Goal: Information Seeking & Learning: Check status

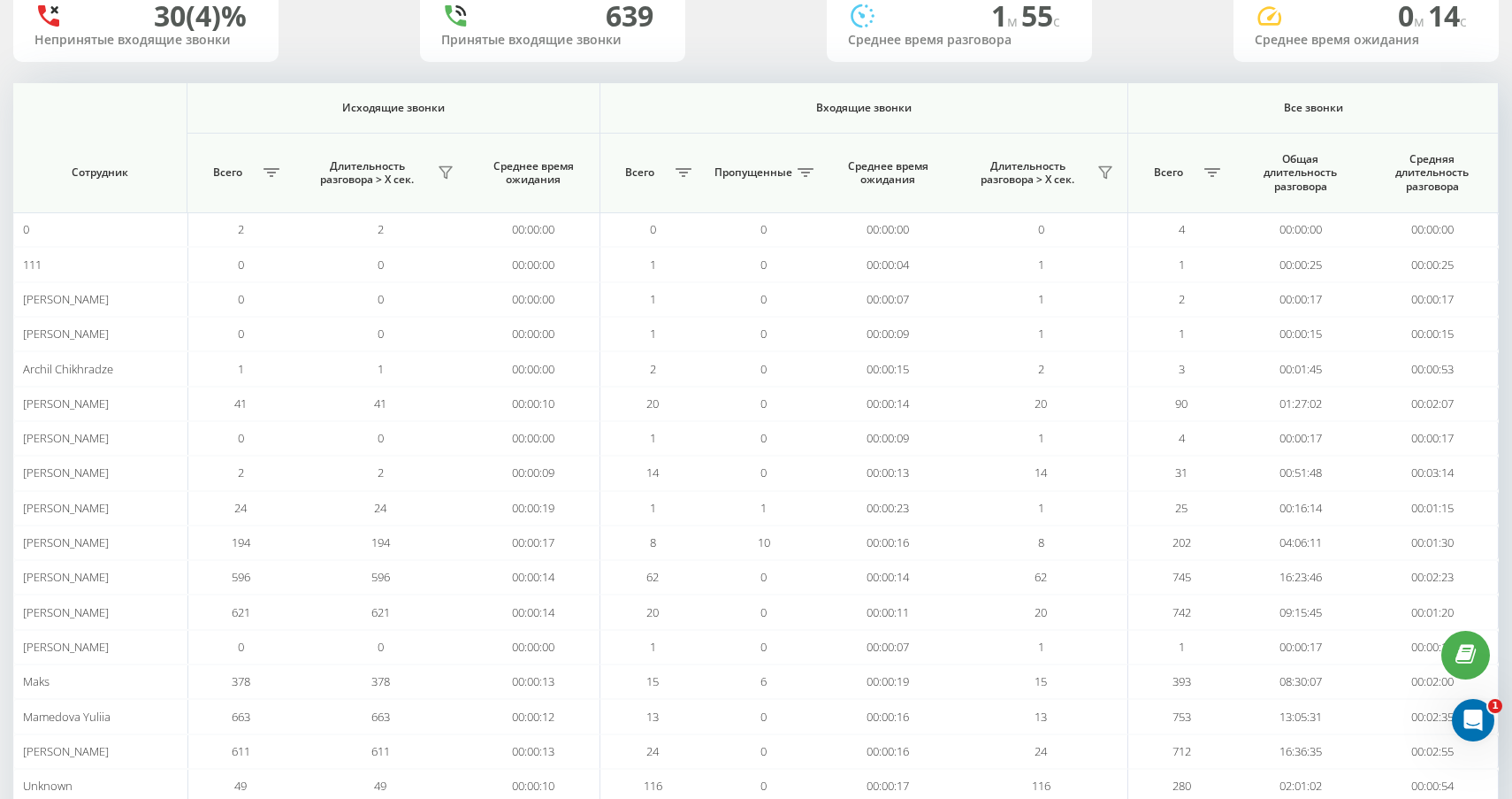
scroll to position [146, 0]
click at [451, 182] on button at bounding box center [446, 170] width 27 height 29
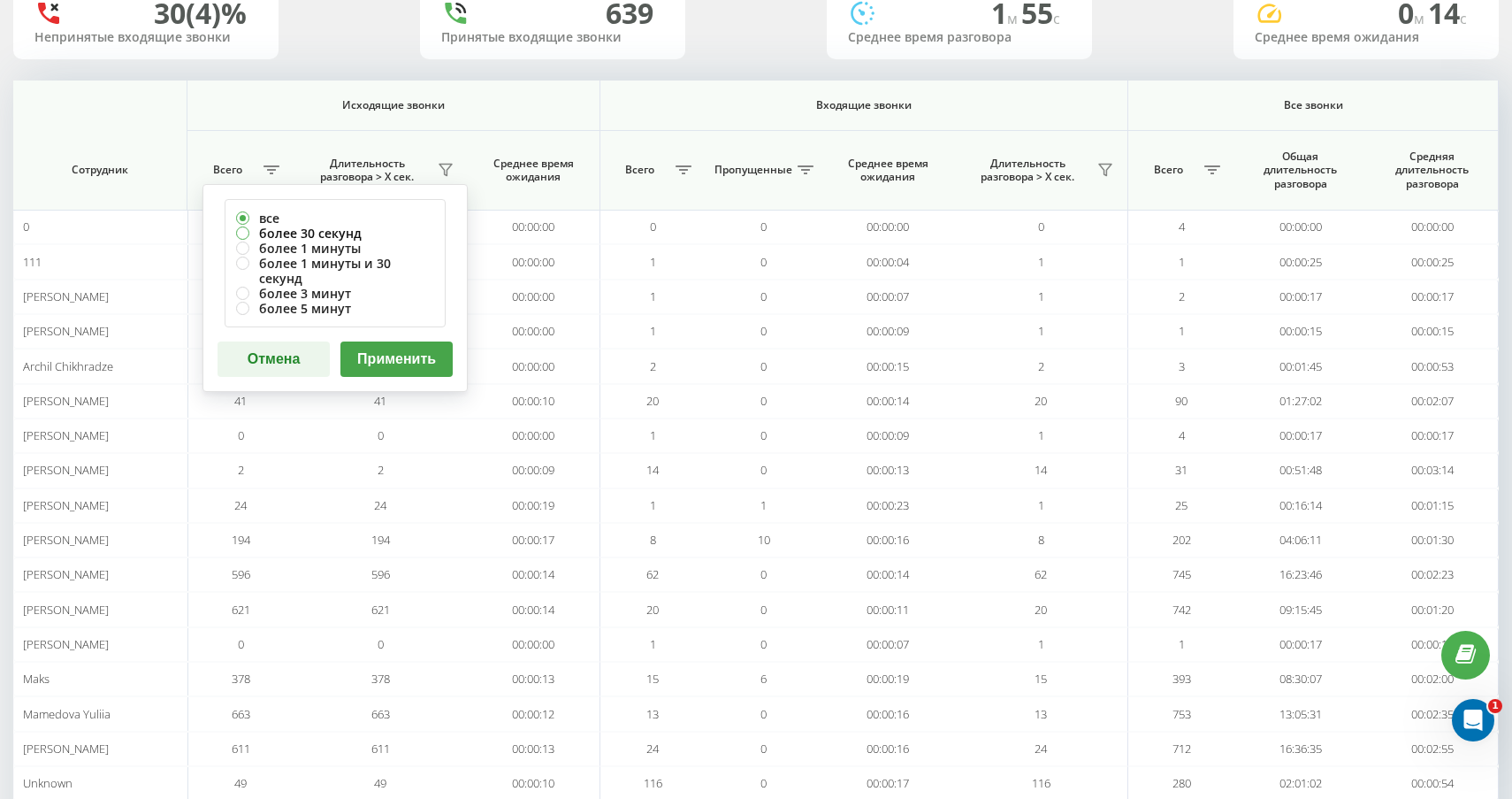
click at [373, 231] on label "более 30 секунд" at bounding box center [335, 233] width 198 height 15
radio input "true"
click at [405, 341] on button "Применить" at bounding box center [397, 359] width 113 height 35
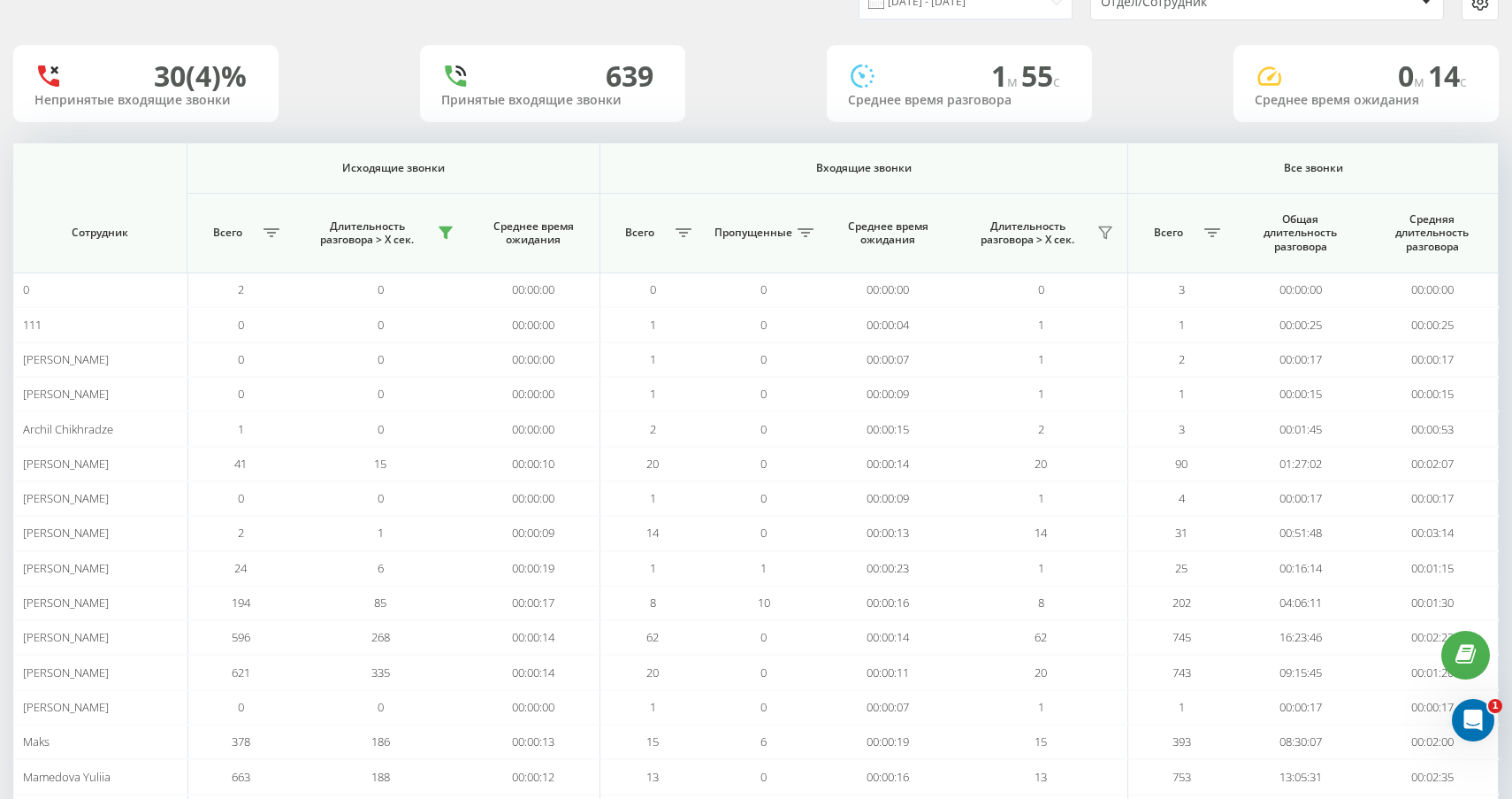
scroll to position [96, 0]
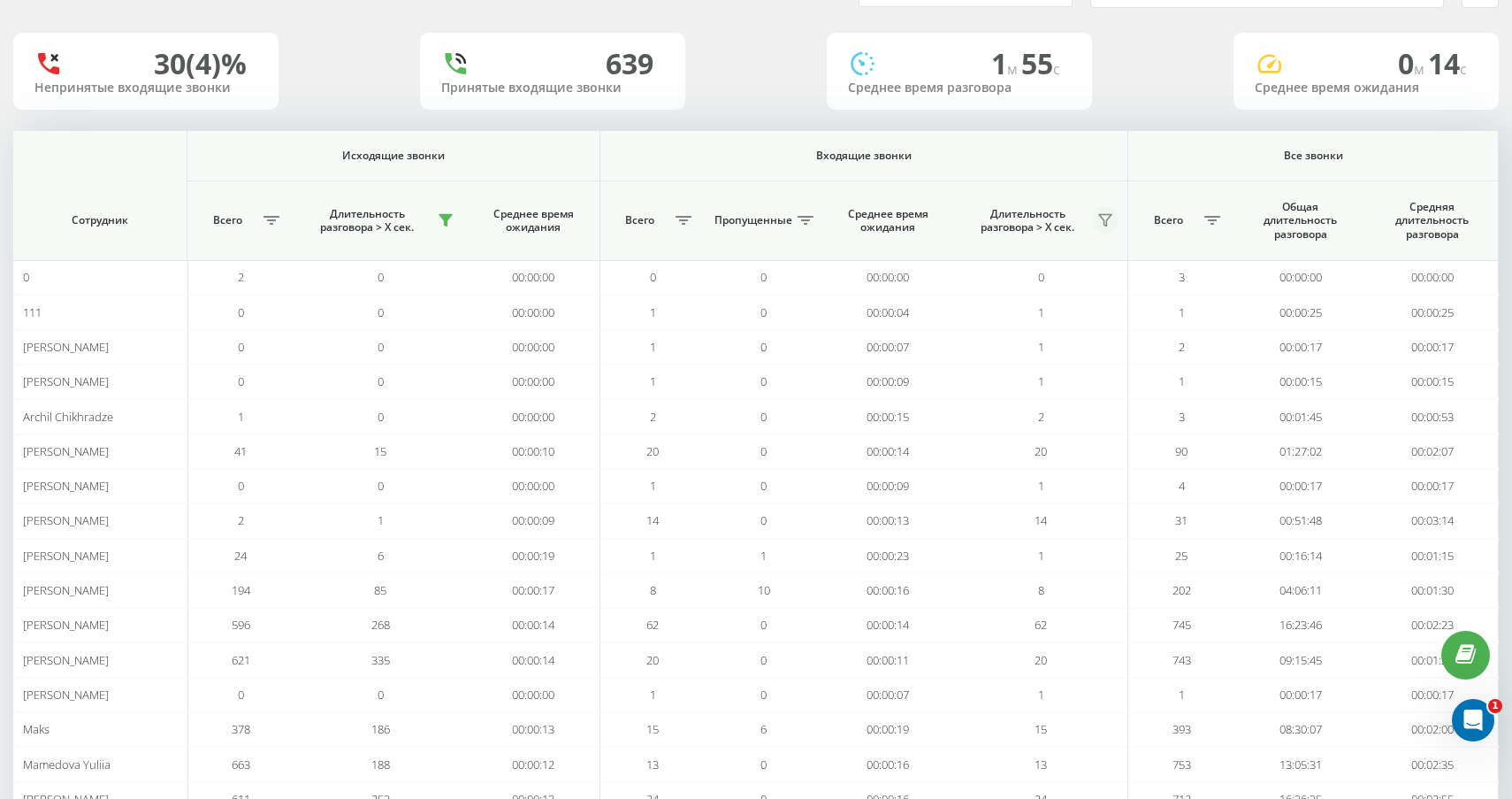
click at [1102, 222] on icon at bounding box center [1105, 220] width 14 height 14
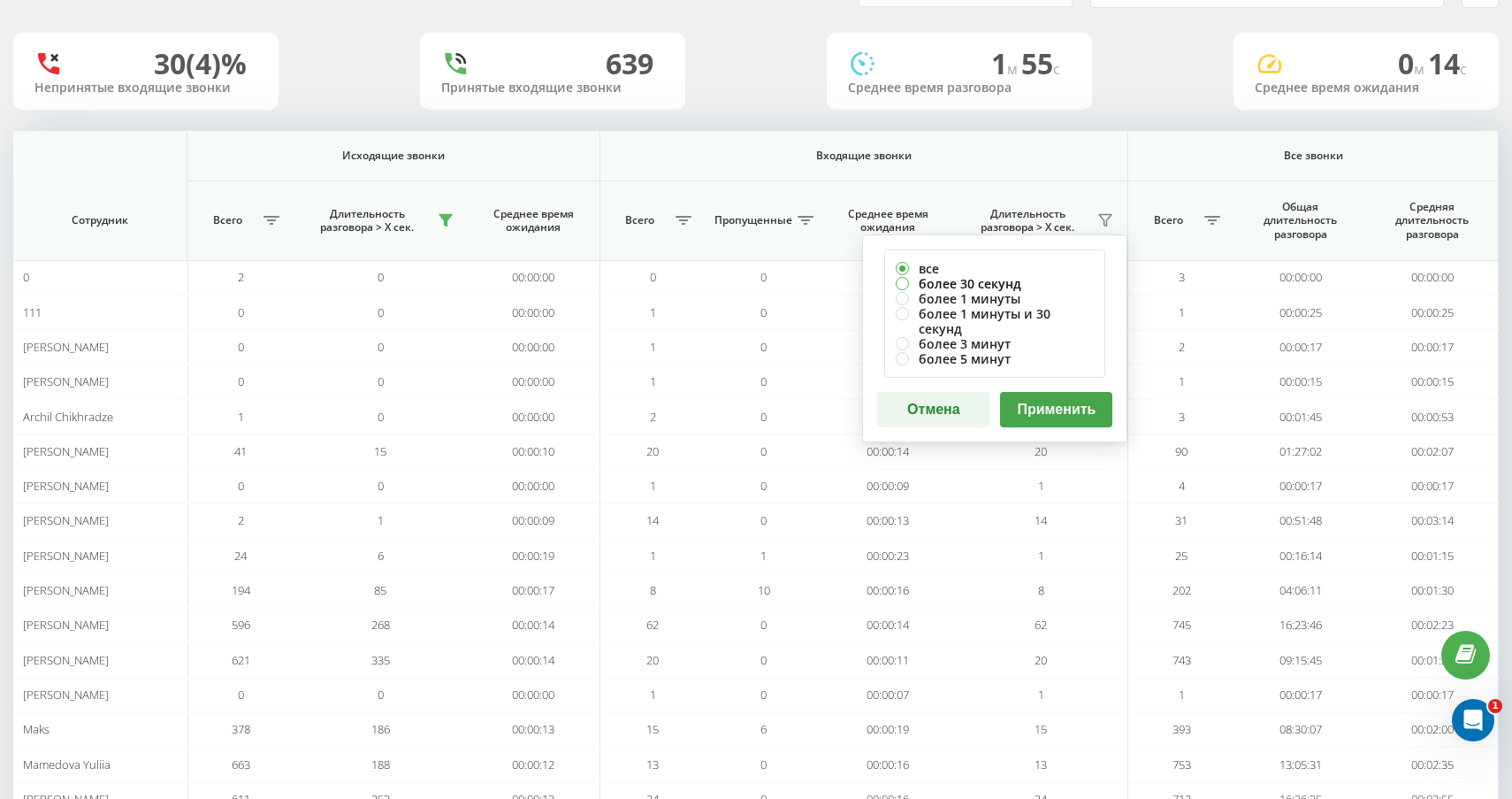
click at [1009, 282] on label "более 30 секунд" at bounding box center [994, 283] width 198 height 15
radio input "true"
click at [1048, 392] on button "Применить" at bounding box center [1056, 410] width 113 height 35
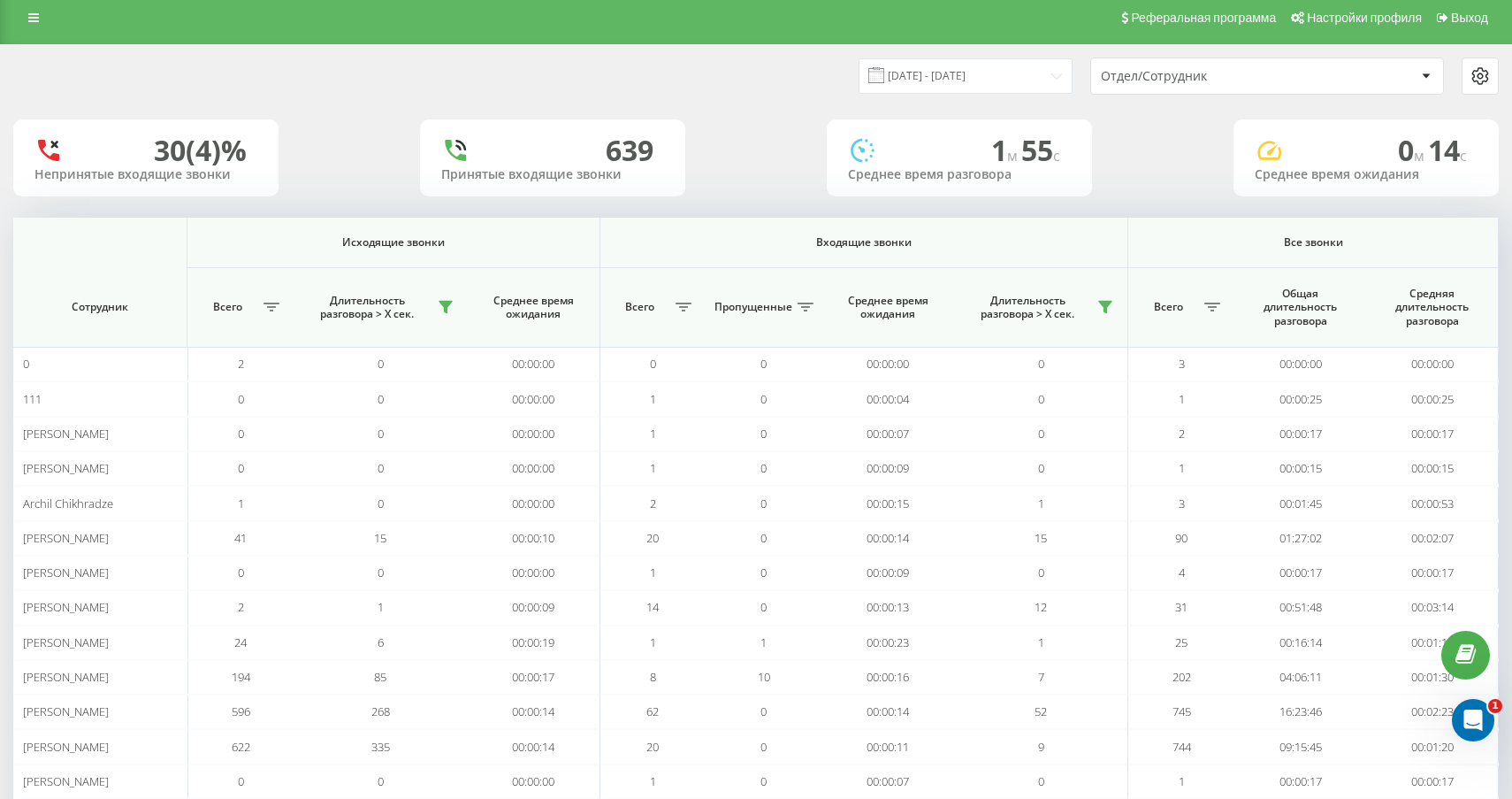
scroll to position [10, 0]
click at [1036, 81] on input "[DATE] - [DATE]" at bounding box center [966, 74] width 214 height 34
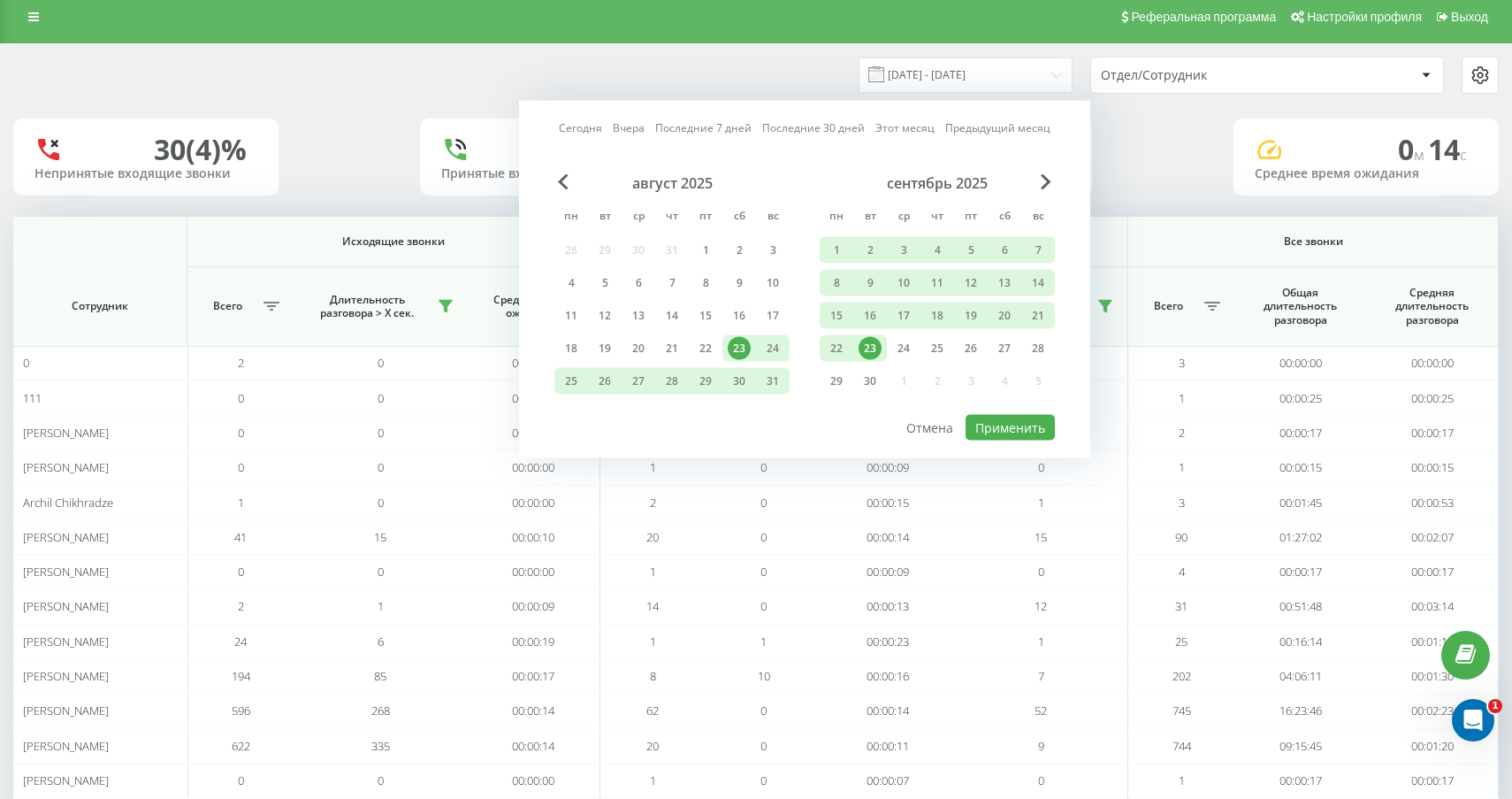
click at [879, 342] on div "23" at bounding box center [870, 348] width 23 height 23
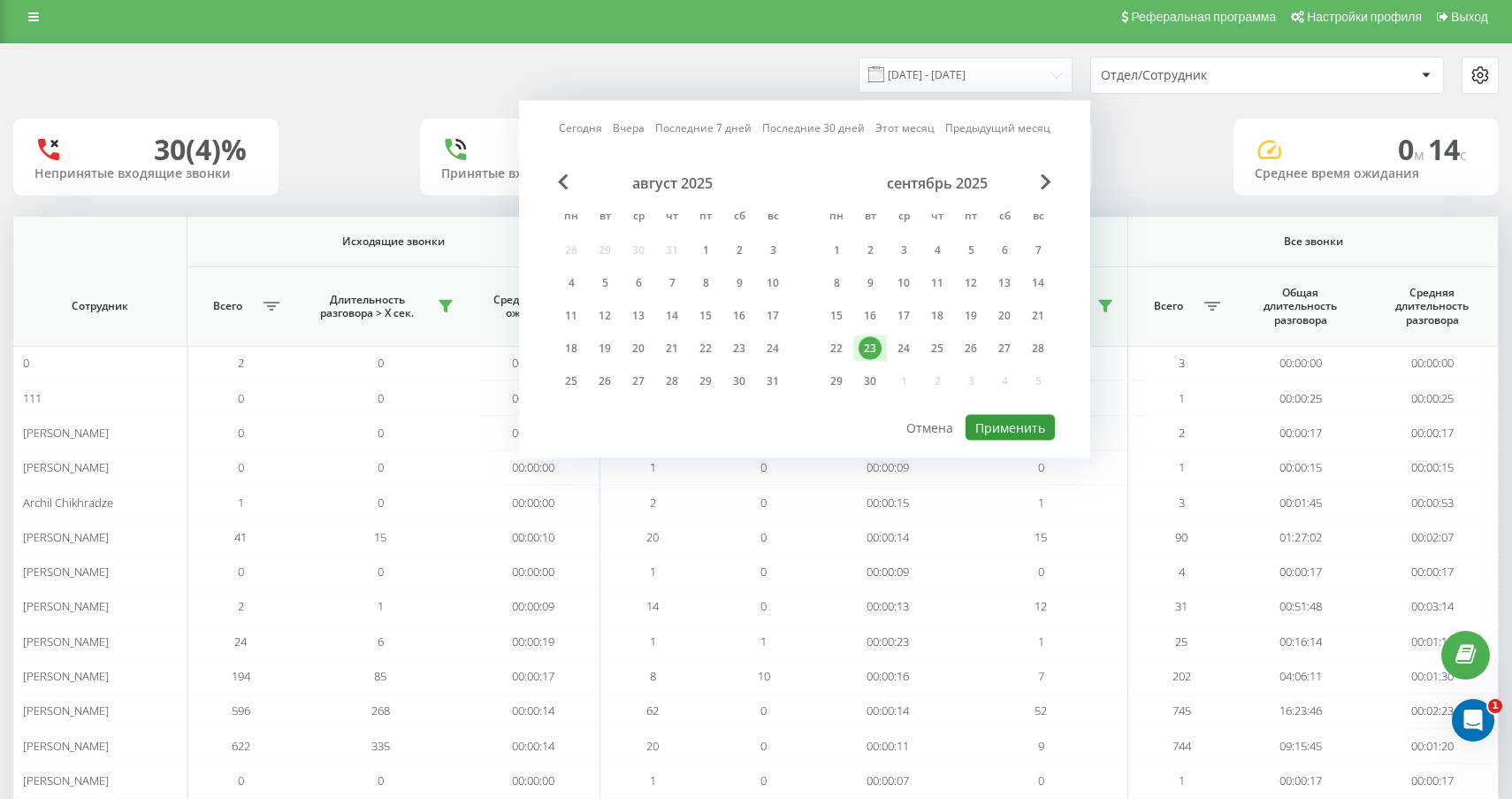
click at [994, 429] on button "Применить" at bounding box center [1010, 428] width 89 height 26
type input "[DATE] - [DATE]"
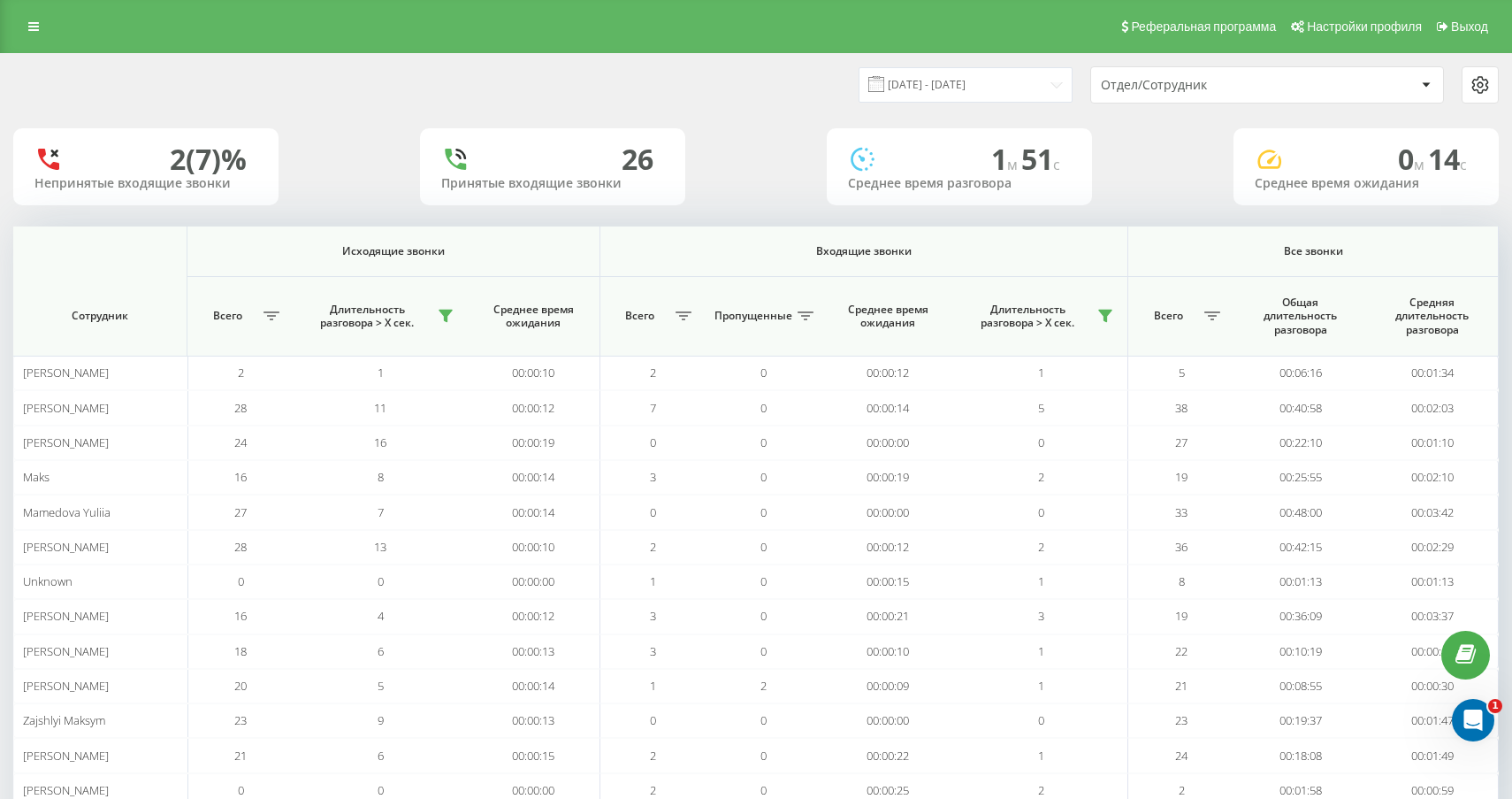
scroll to position [96, 0]
click at [446, 311] on icon at bounding box center [445, 316] width 14 height 14
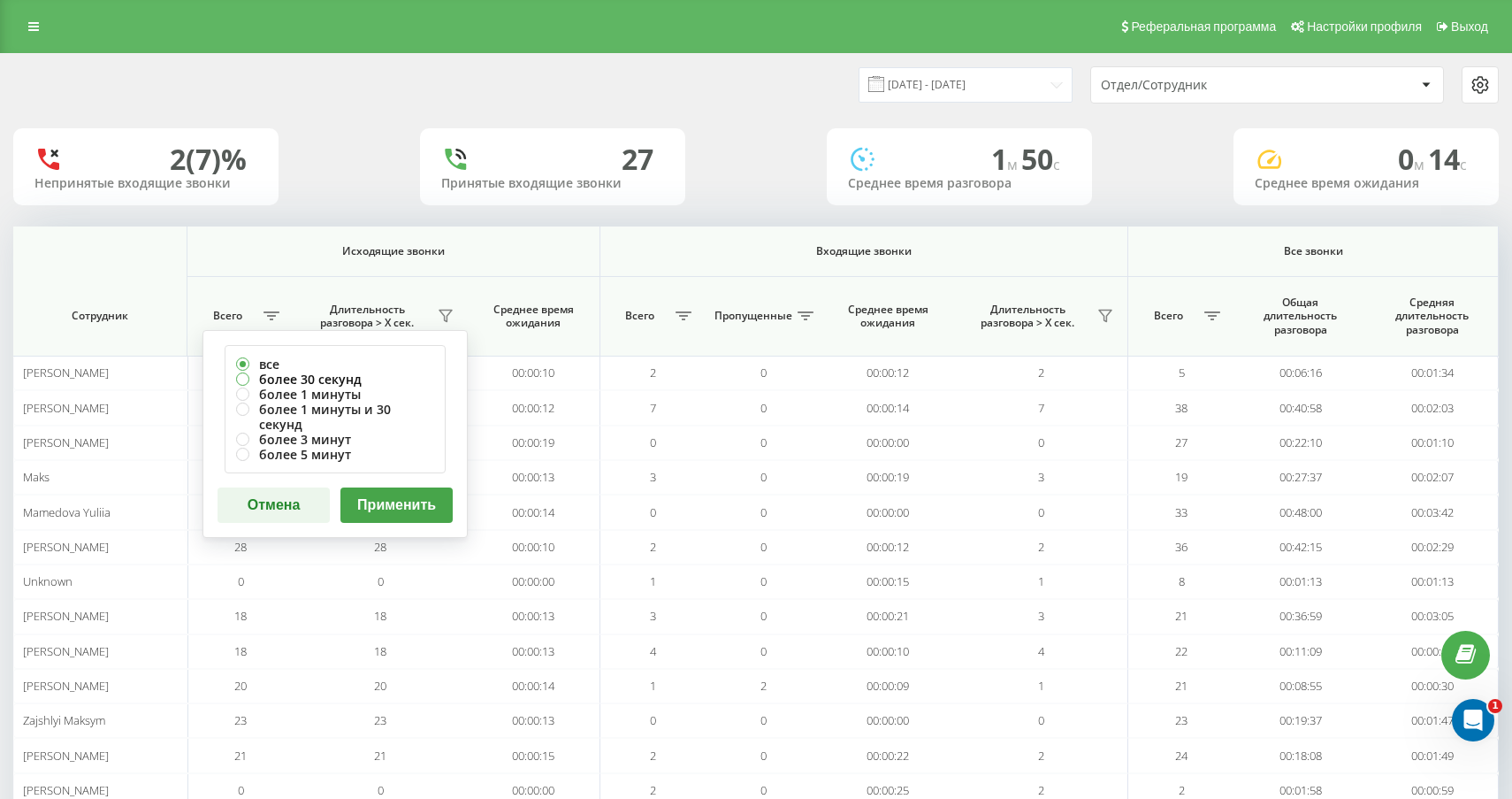
click at [377, 373] on label "более 30 секунд" at bounding box center [335, 379] width 198 height 15
radio input "true"
click at [430, 469] on div "все более 30 секунд более 1 минуты более 1 минуты и 30 секунд более 3 минут бол…" at bounding box center [336, 434] width 266 height 208
click at [430, 487] on button "Применить" at bounding box center [397, 505] width 113 height 35
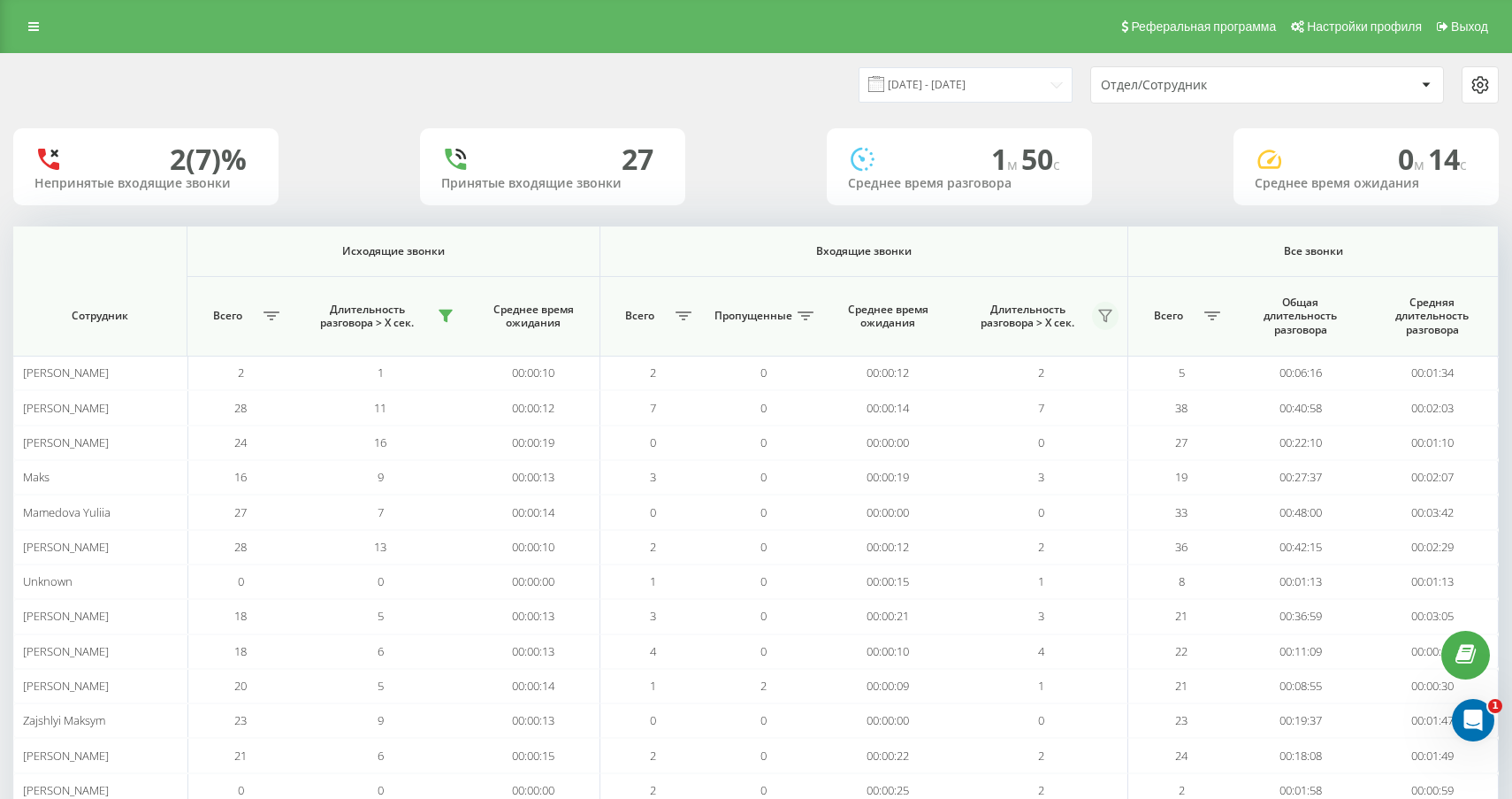
click at [1098, 315] on button at bounding box center [1105, 316] width 27 height 29
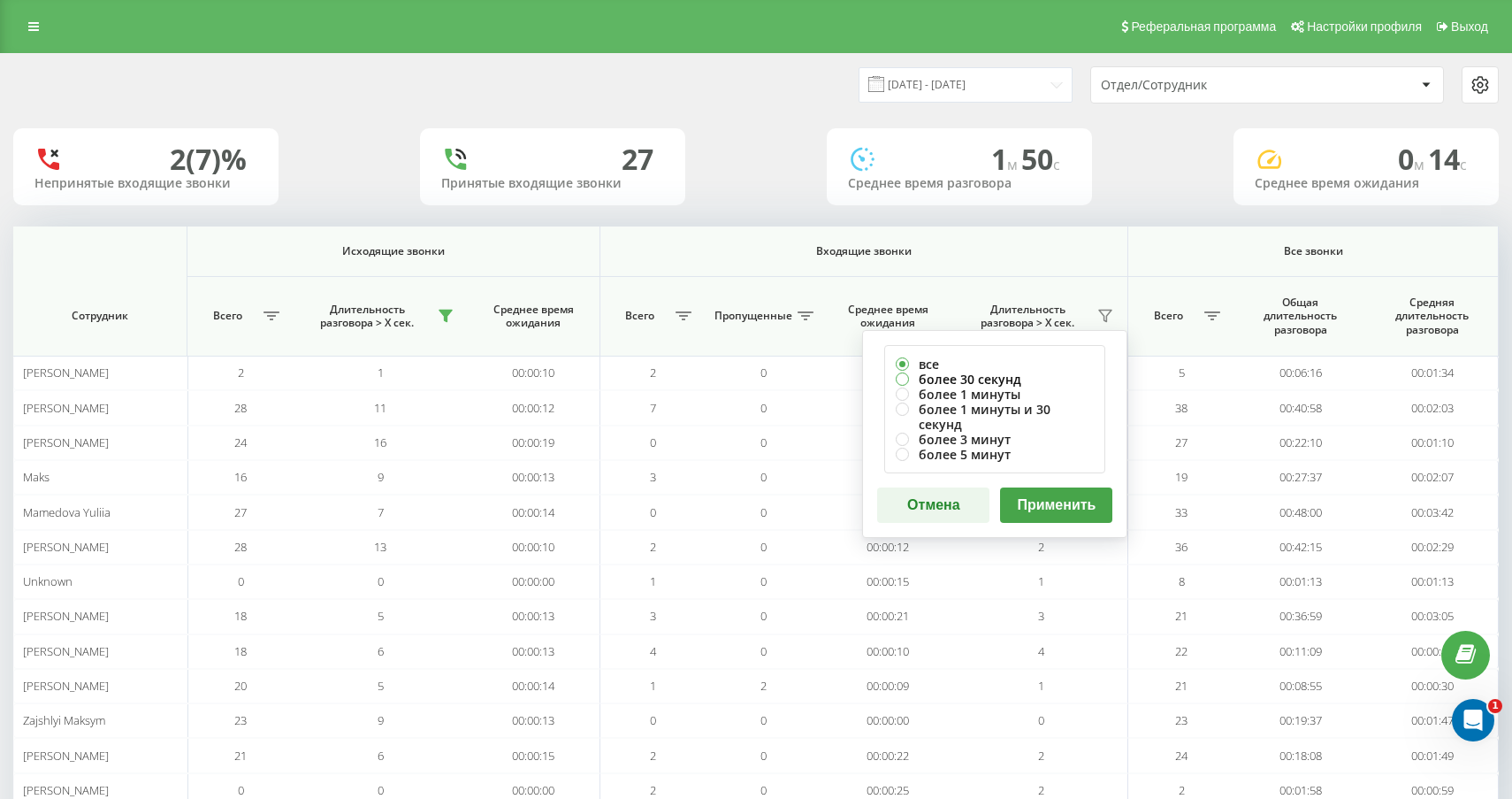
click at [1024, 373] on label "более 30 секунд" at bounding box center [994, 379] width 198 height 15
radio input "true"
click at [1048, 495] on button "Применить" at bounding box center [1056, 505] width 113 height 35
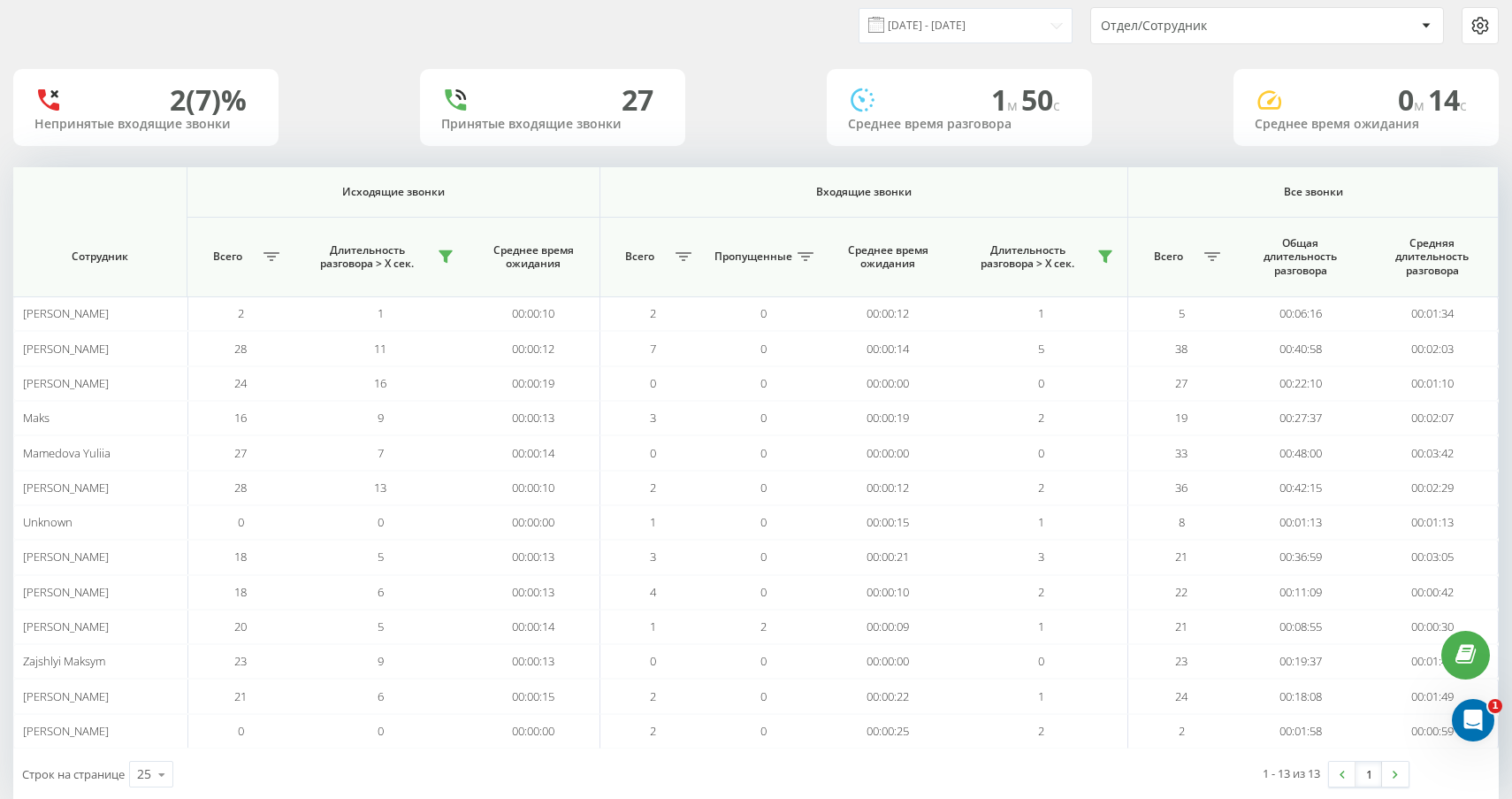
scroll to position [96, 0]
